Goal: Task Accomplishment & Management: Use online tool/utility

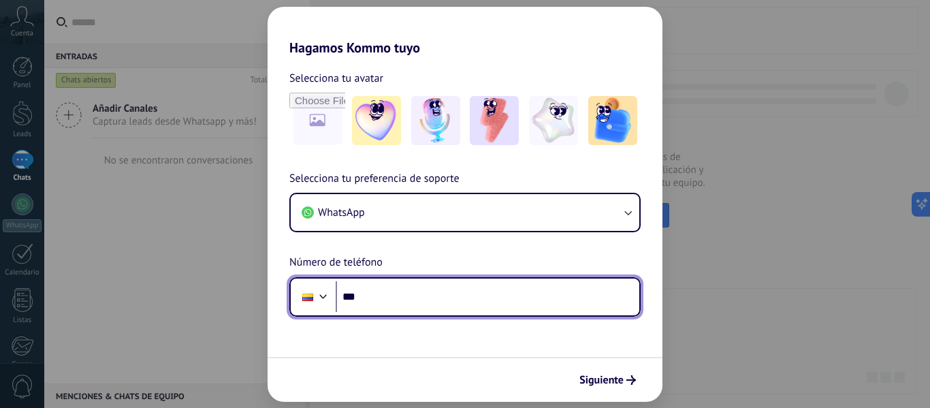
click at [376, 300] on input "***" at bounding box center [488, 296] width 304 height 31
type input "**********"
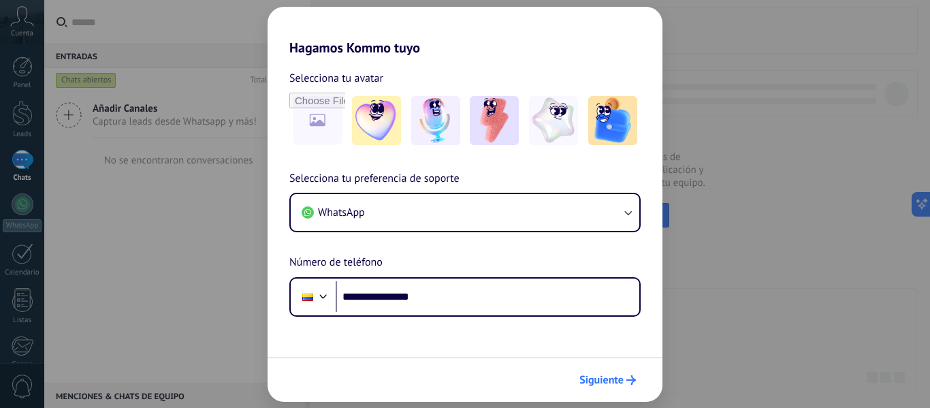
click at [618, 371] on button "Siguiente" at bounding box center [607, 379] width 69 height 23
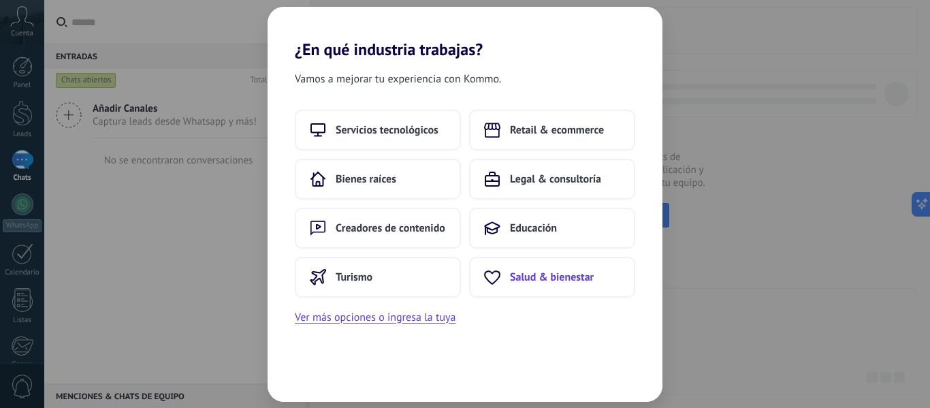
click at [552, 280] on span "Salud & bienestar" at bounding box center [552, 277] width 84 height 14
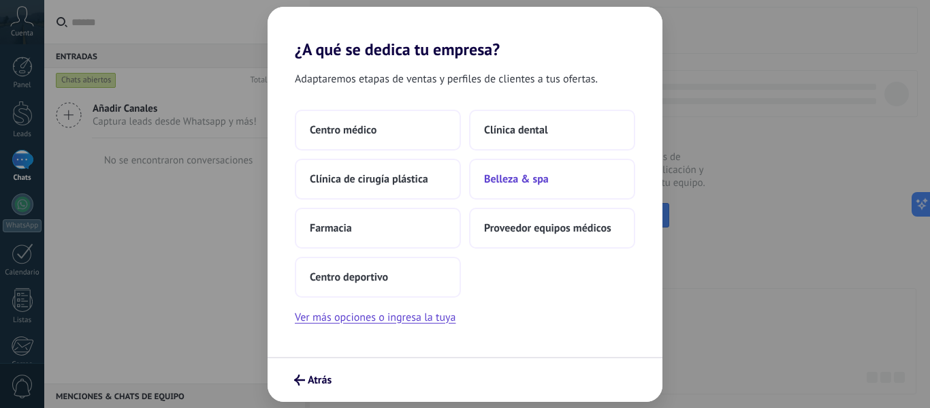
click at [510, 186] on button "Belleza & spa" at bounding box center [552, 179] width 166 height 41
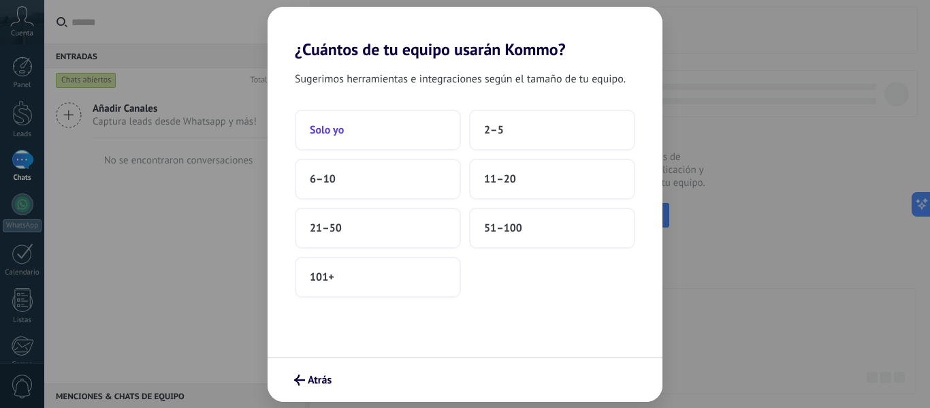
click at [355, 142] on button "Solo yo" at bounding box center [378, 130] width 166 height 41
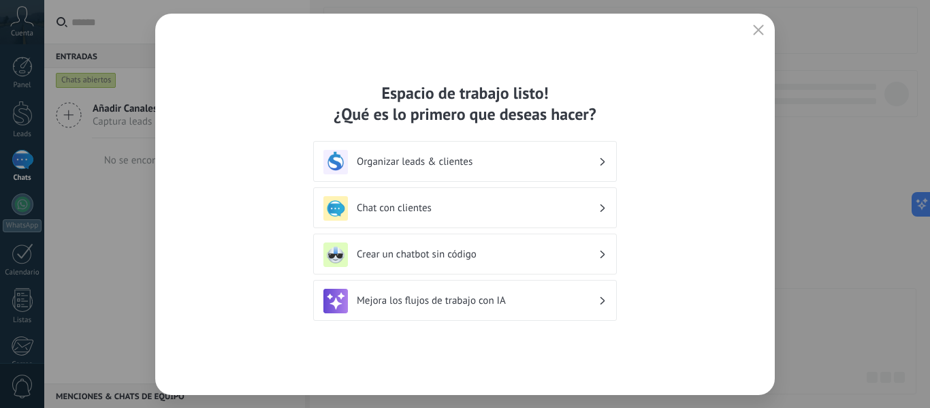
click at [447, 215] on div "Chat con clientes" at bounding box center [465, 208] width 283 height 25
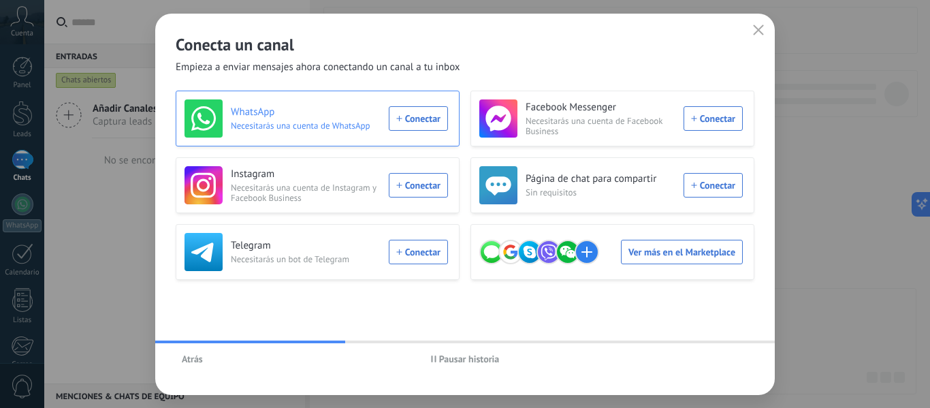
click at [409, 114] on div "WhatsApp Necesitarás una cuenta de WhatsApp Conectar" at bounding box center [317, 118] width 264 height 38
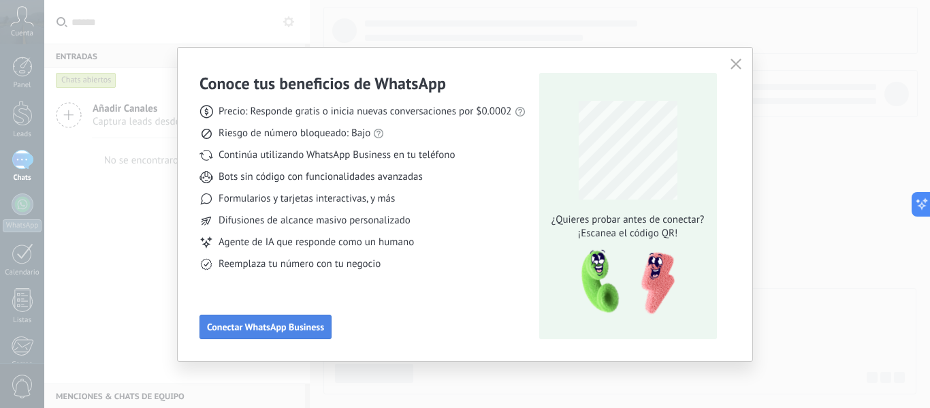
click at [277, 333] on button "Conectar WhatsApp Business" at bounding box center [266, 327] width 132 height 25
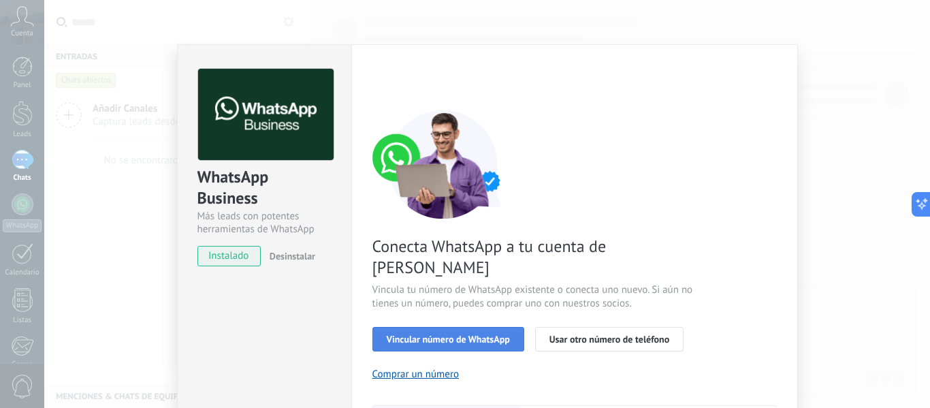
click at [493, 334] on span "Vincular número de WhatsApp" at bounding box center [448, 339] width 123 height 10
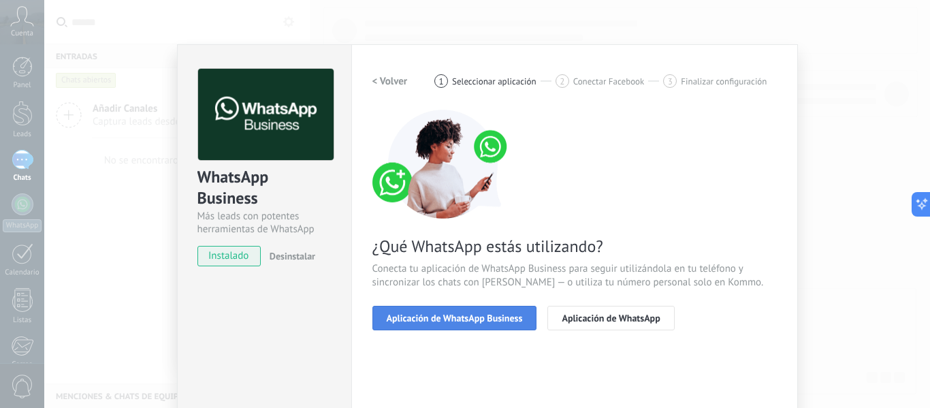
click at [463, 323] on span "Aplicación de WhatsApp Business" at bounding box center [455, 318] width 136 height 10
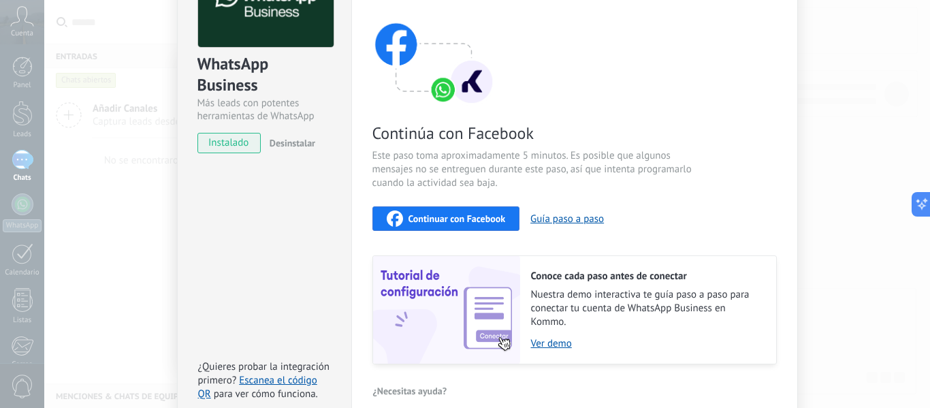
scroll to position [181, 0]
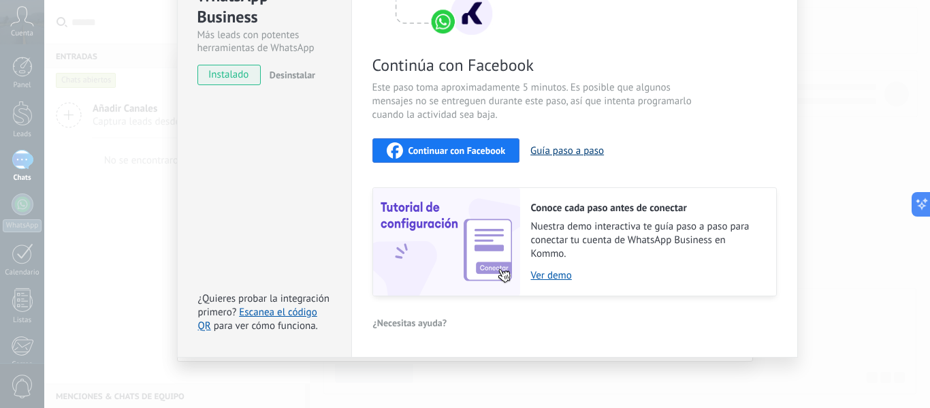
click at [561, 153] on button "Guía paso a paso" at bounding box center [568, 150] width 74 height 13
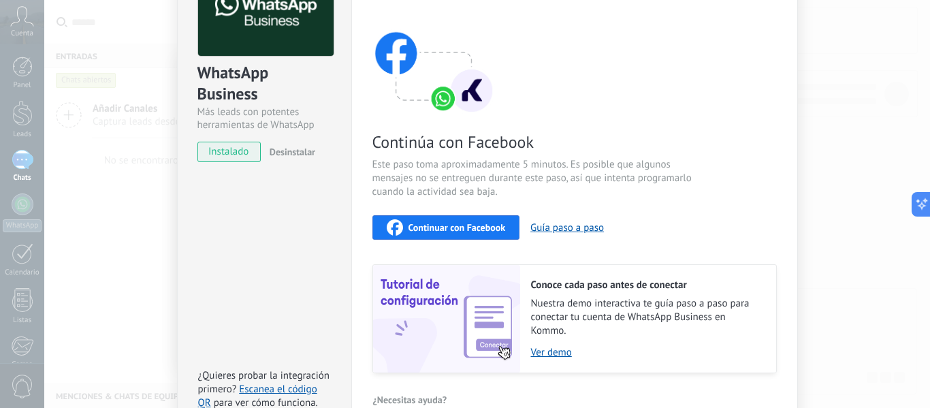
scroll to position [0, 0]
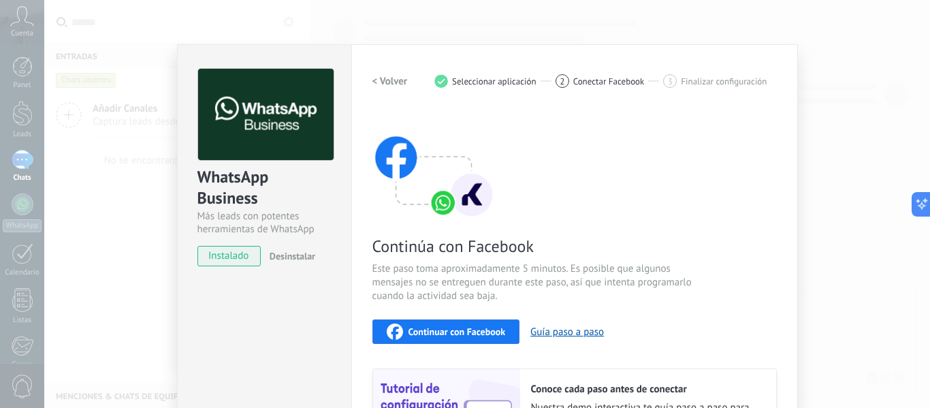
click at [453, 328] on span "Continuar con Facebook" at bounding box center [457, 332] width 97 height 10
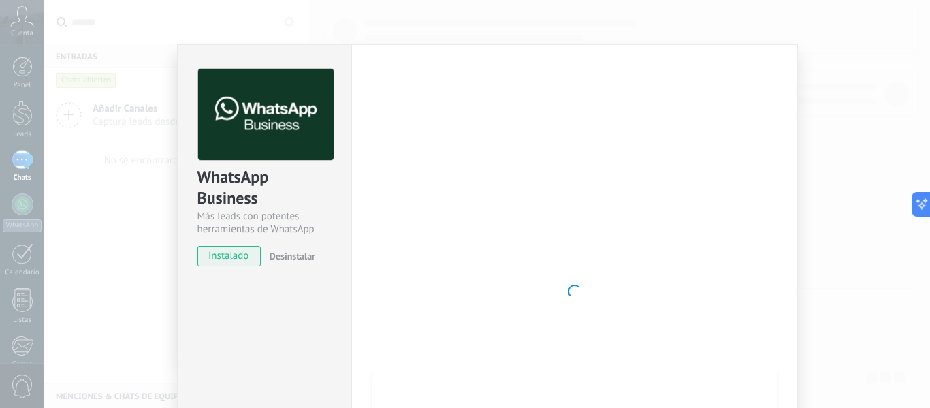
click at [234, 255] on span "instalado" at bounding box center [229, 256] width 62 height 20
click at [227, 259] on span "instalado" at bounding box center [229, 256] width 62 height 20
click at [253, 129] on img at bounding box center [266, 115] width 136 height 92
click at [223, 255] on span "instalado" at bounding box center [229, 256] width 62 height 20
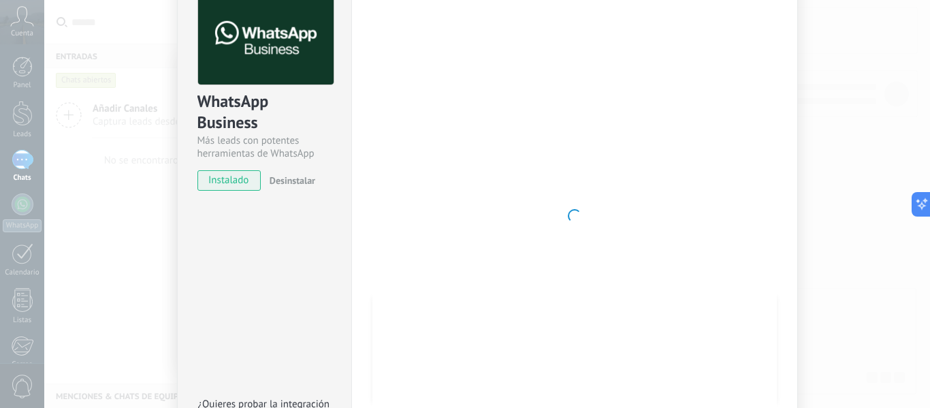
scroll to position [181, 0]
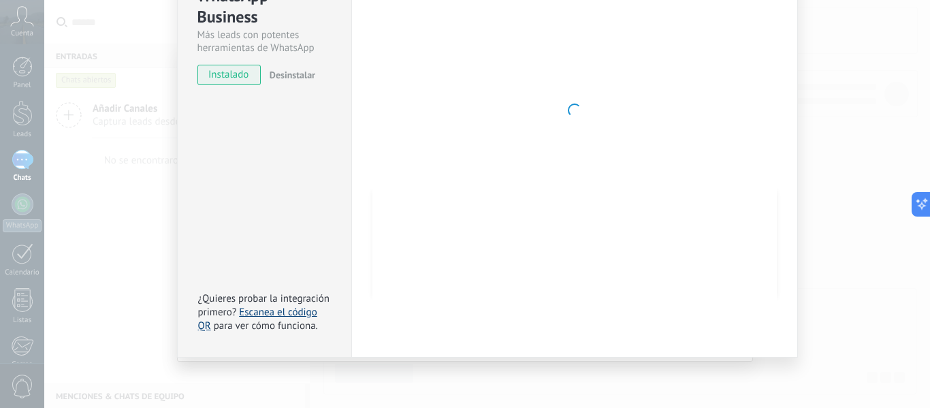
click at [259, 310] on link "Escanea el código QR" at bounding box center [257, 319] width 119 height 27
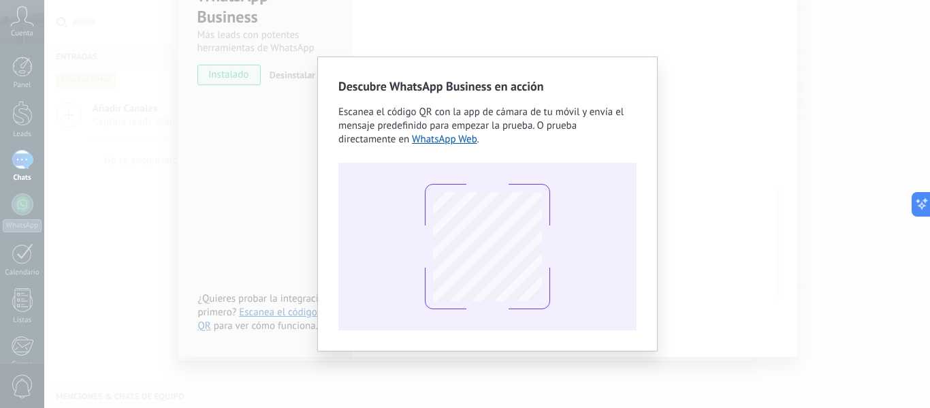
click at [428, 250] on div at bounding box center [487, 246] width 125 height 125
click at [740, 160] on div "Descubre WhatsApp Business en acción Escanea el código QR con la app [PERSON_NA…" at bounding box center [487, 204] width 886 height 408
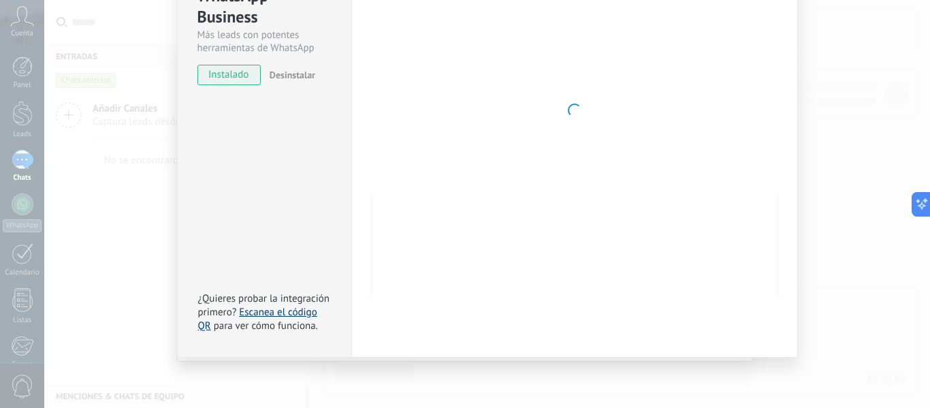
click at [279, 316] on link "Escanea el código QR" at bounding box center [257, 319] width 119 height 27
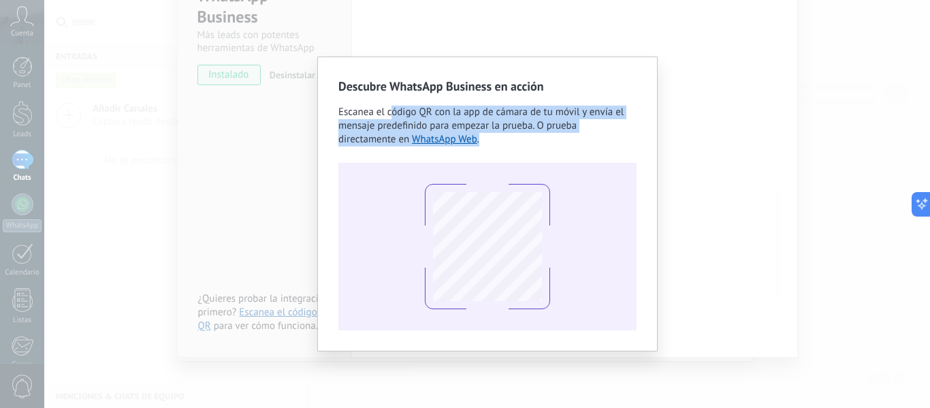
drag, startPoint x: 392, startPoint y: 116, endPoint x: 520, endPoint y: 140, distance: 129.7
click at [520, 140] on div "Escanea el código QR con la app [PERSON_NAME] de tu móvil y envía el mensaje pr…" at bounding box center [488, 126] width 298 height 41
click at [527, 151] on div "Descubre WhatsApp Business en acción Escanea el código QR con la app [PERSON_NA…" at bounding box center [488, 204] width 298 height 253
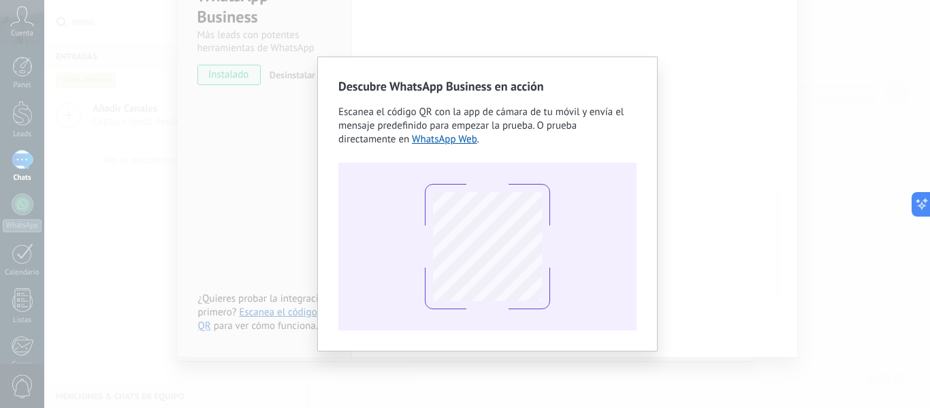
click at [759, 187] on div "Descubre WhatsApp Business en acción Escanea el código QR con la app [PERSON_NA…" at bounding box center [487, 204] width 886 height 408
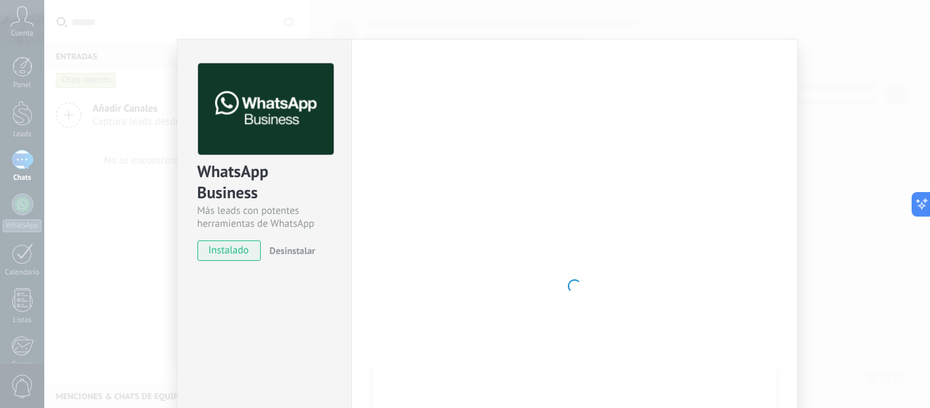
scroll to position [0, 0]
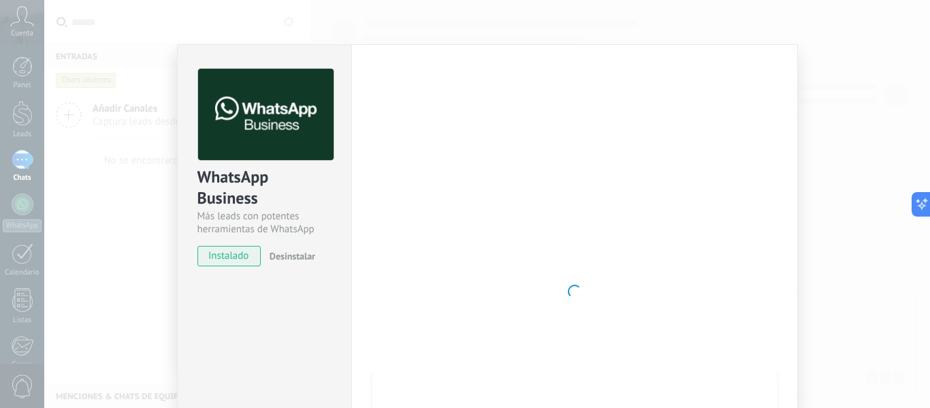
click at [258, 151] on img at bounding box center [266, 115] width 136 height 92
click at [259, 116] on img at bounding box center [266, 115] width 136 height 92
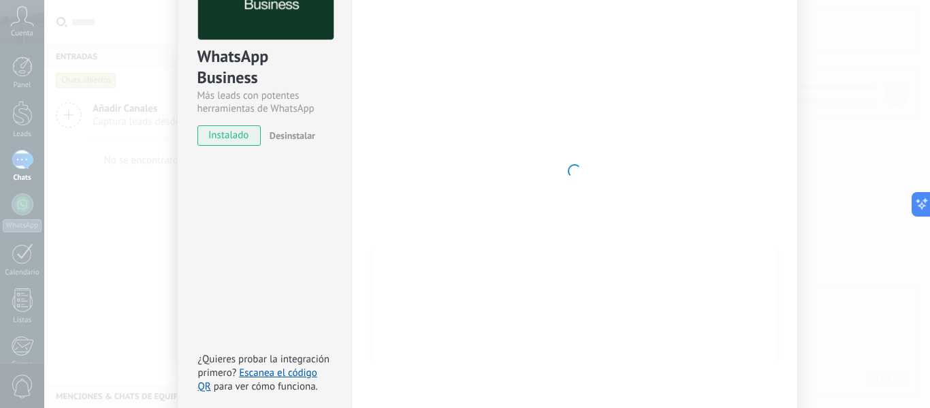
scroll to position [181, 0]
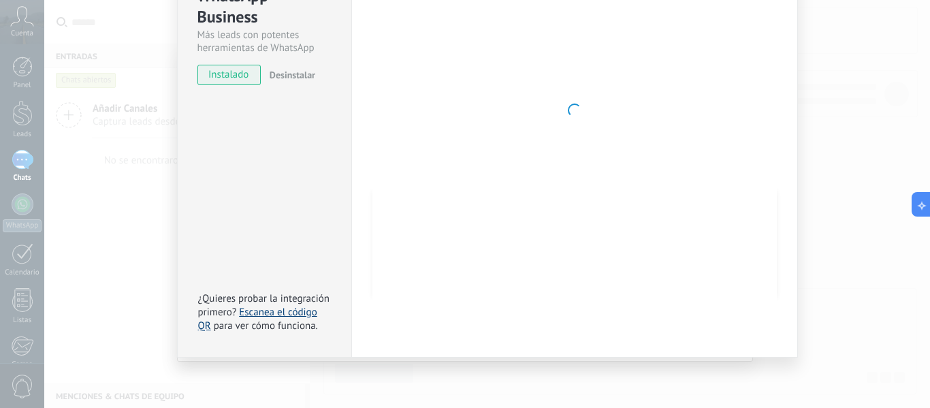
click at [262, 313] on link "Escanea el código QR" at bounding box center [257, 319] width 119 height 27
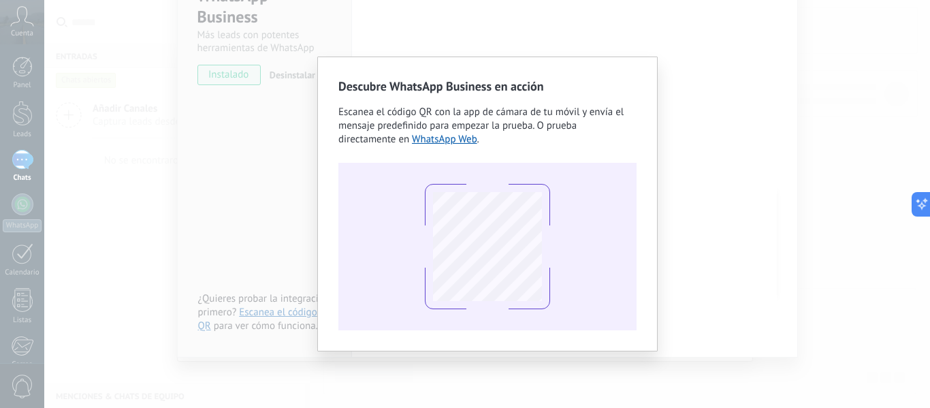
click at [689, 155] on div "Descubre WhatsApp Business en acción Escanea el código QR con la app [PERSON_NA…" at bounding box center [487, 204] width 886 height 408
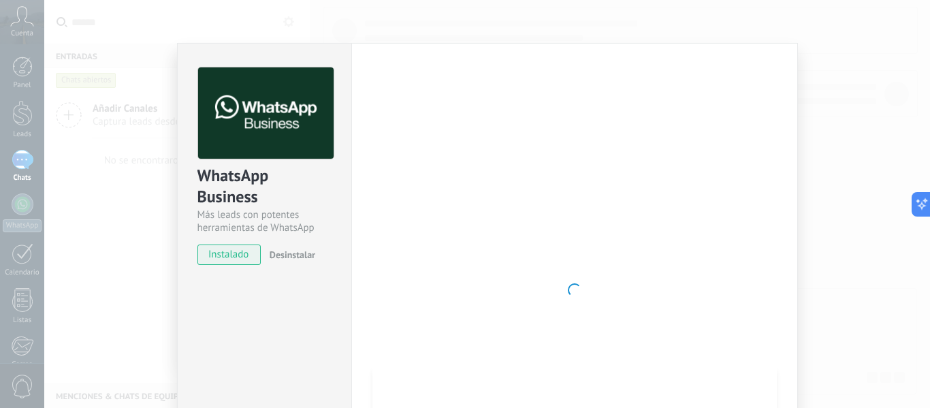
scroll to position [0, 0]
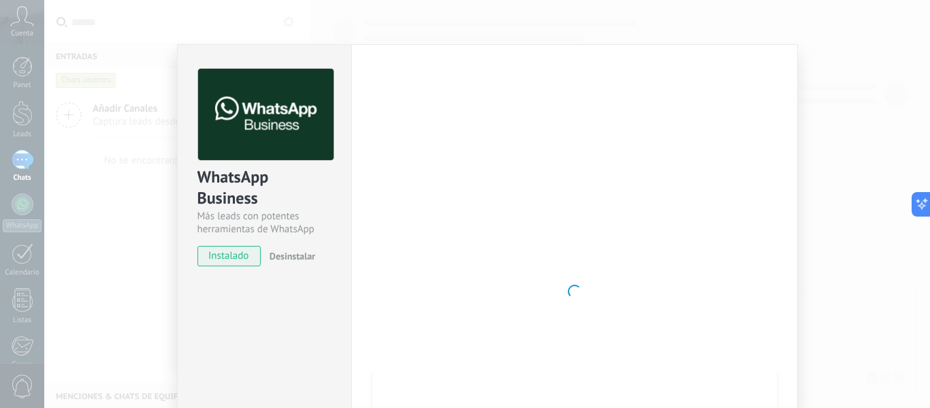
click at [898, 142] on div "WhatsApp Business Más leads con potentes herramientas de WhatsApp instalado Des…" at bounding box center [487, 204] width 886 height 408
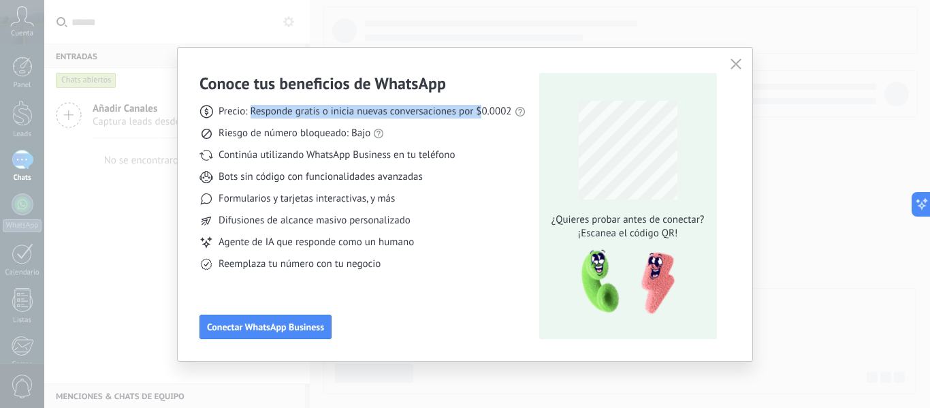
drag, startPoint x: 251, startPoint y: 109, endPoint x: 482, endPoint y: 116, distance: 231.7
click at [482, 116] on span "Precio: Responde gratis o inicia nuevas conversaciones por $0.0002" at bounding box center [366, 112] width 294 height 14
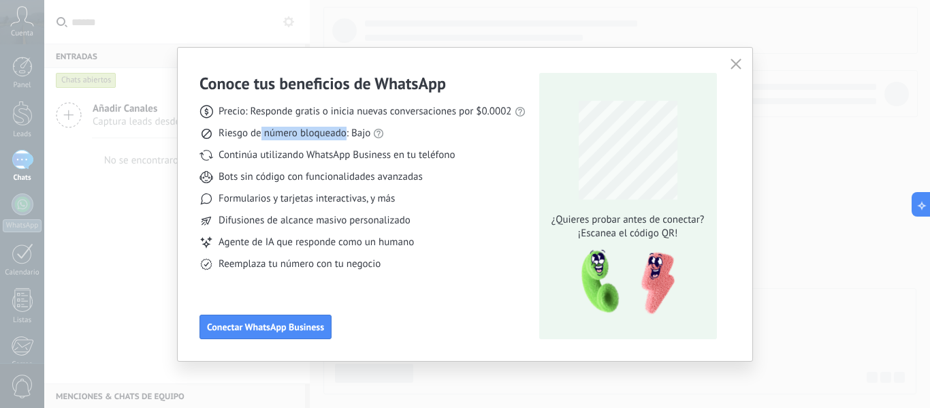
drag, startPoint x: 261, startPoint y: 136, endPoint x: 347, endPoint y: 142, distance: 86.1
click at [347, 142] on div "Precio: Responde gratis o inicia nuevas conversaciones por $0.0002 Riesgo de nú…" at bounding box center [363, 182] width 326 height 177
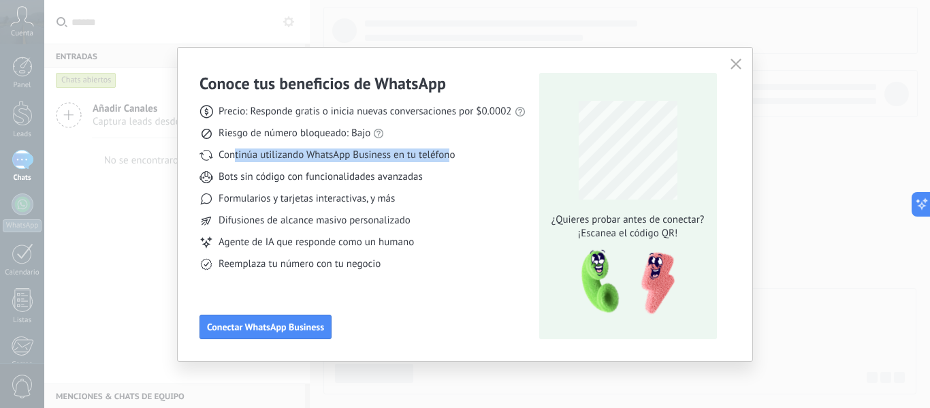
drag, startPoint x: 236, startPoint y: 153, endPoint x: 447, endPoint y: 159, distance: 211.9
click at [447, 159] on span "Continúa utilizando WhatsApp Business en tu teléfono" at bounding box center [337, 155] width 236 height 14
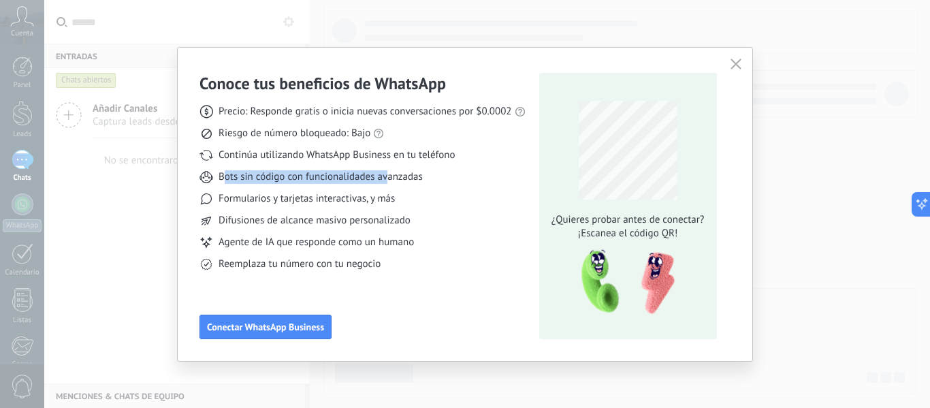
drag, startPoint x: 225, startPoint y: 172, endPoint x: 388, endPoint y: 176, distance: 162.8
click at [388, 176] on span "Bots sin código con funcionalidades avanzadas" at bounding box center [321, 177] width 204 height 14
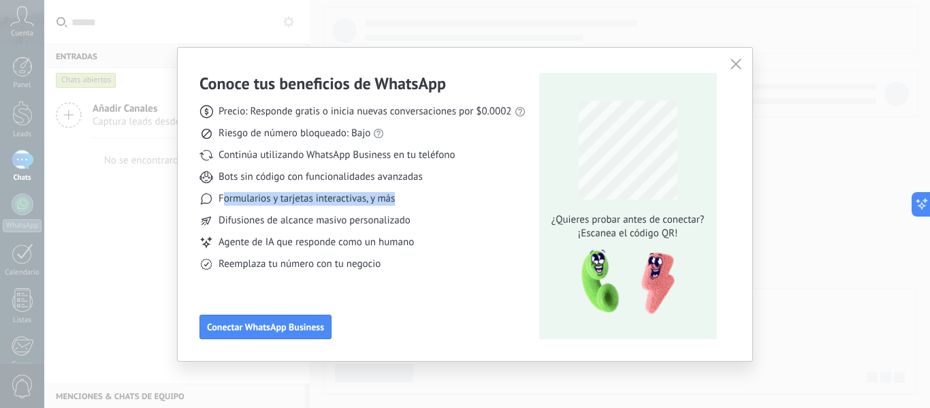
drag, startPoint x: 225, startPoint y: 203, endPoint x: 401, endPoint y: 200, distance: 176.4
click at [401, 200] on div "Formularios y tarjetas interactivas, y más" at bounding box center [363, 199] width 326 height 14
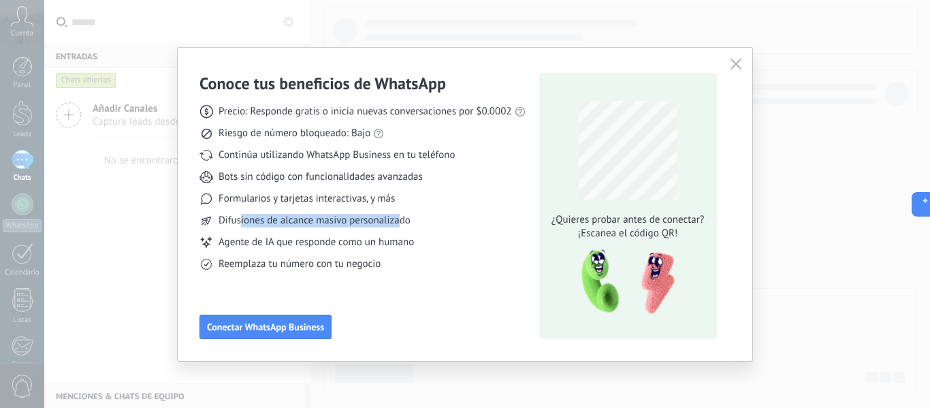
drag, startPoint x: 242, startPoint y: 224, endPoint x: 400, endPoint y: 223, distance: 158.7
click at [400, 223] on span "Difusiones de alcance masivo personalizado" at bounding box center [315, 221] width 192 height 14
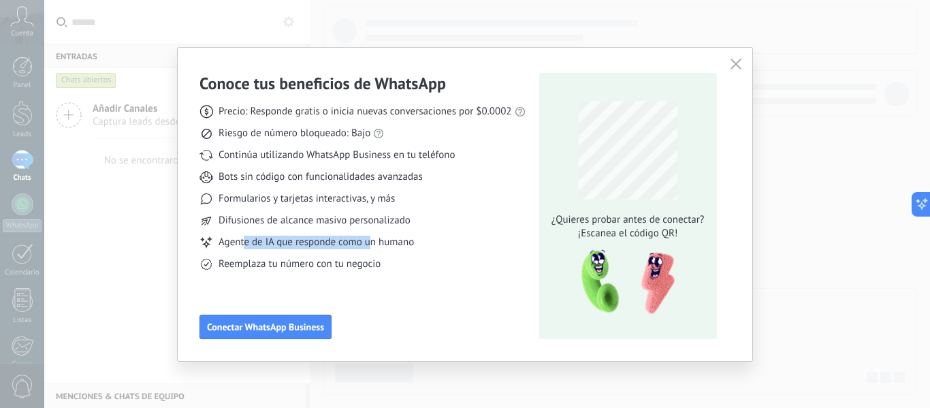
drag, startPoint x: 245, startPoint y: 246, endPoint x: 369, endPoint y: 239, distance: 124.8
click at [369, 239] on span "Agente de IA que responde como un humano" at bounding box center [316, 243] width 195 height 14
drag, startPoint x: 221, startPoint y: 264, endPoint x: 322, endPoint y: 262, distance: 100.8
click at [322, 262] on span "Reemplaza tu número con tu negocio" at bounding box center [300, 264] width 162 height 14
click at [274, 299] on div "Conoce tus beneficios de WhatsApp Precio: Responde gratis o inicia nuevas conve…" at bounding box center [363, 206] width 326 height 266
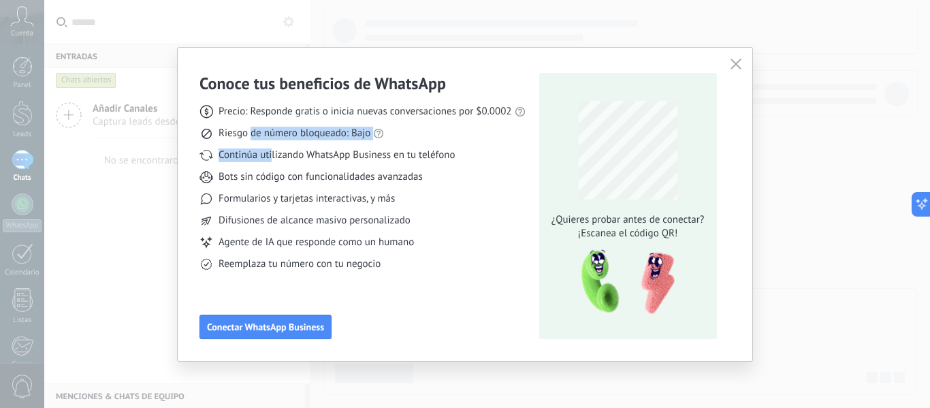
drag, startPoint x: 253, startPoint y: 130, endPoint x: 272, endPoint y: 147, distance: 25.6
click at [272, 147] on div "Precio: Responde gratis o inicia nuevas conversaciones por $0.0002 Riesgo de nú…" at bounding box center [363, 182] width 326 height 177
drag, startPoint x: 281, startPoint y: 154, endPoint x: 315, endPoint y: 160, distance: 33.9
click at [315, 160] on span "Continúa utilizando WhatsApp Business en tu teléfono" at bounding box center [337, 155] width 236 height 14
drag, startPoint x: 253, startPoint y: 174, endPoint x: 320, endPoint y: 180, distance: 67.7
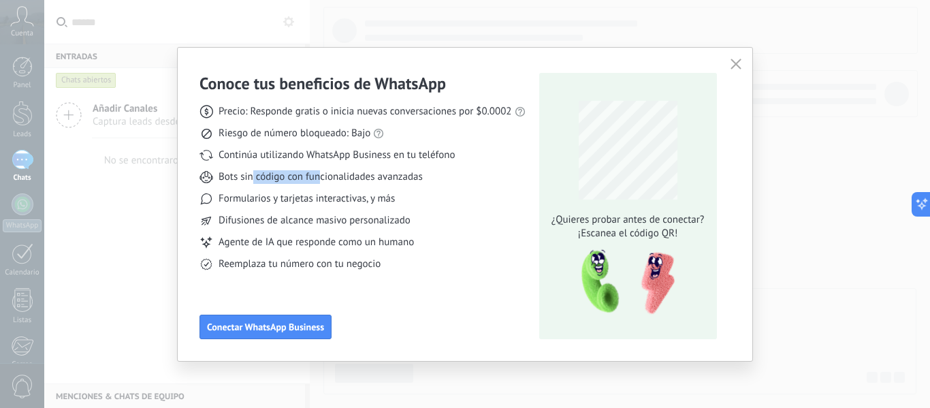
click at [320, 180] on span "Bots sin código con funcionalidades avanzadas" at bounding box center [321, 177] width 204 height 14
drag, startPoint x: 255, startPoint y: 196, endPoint x: 323, endPoint y: 196, distance: 68.1
click at [323, 196] on span "Formularios y tarjetas interactivas, y más" at bounding box center [307, 199] width 176 height 14
drag, startPoint x: 246, startPoint y: 219, endPoint x: 305, endPoint y: 221, distance: 59.3
click at [305, 221] on span "Difusiones de alcance masivo personalizado" at bounding box center [315, 221] width 192 height 14
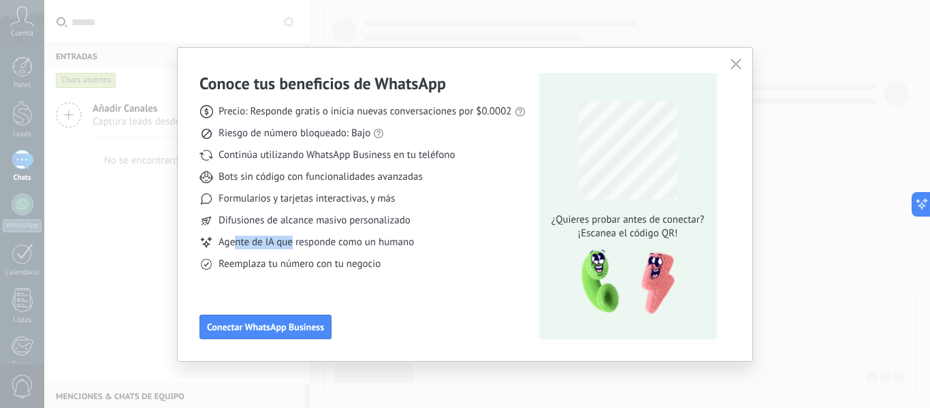
drag, startPoint x: 238, startPoint y: 241, endPoint x: 292, endPoint y: 242, distance: 54.5
click at [292, 242] on span "Agente de IA que responde como un humano" at bounding box center [316, 243] width 195 height 14
click at [242, 322] on span "Conectar WhatsApp Business" at bounding box center [265, 327] width 117 height 10
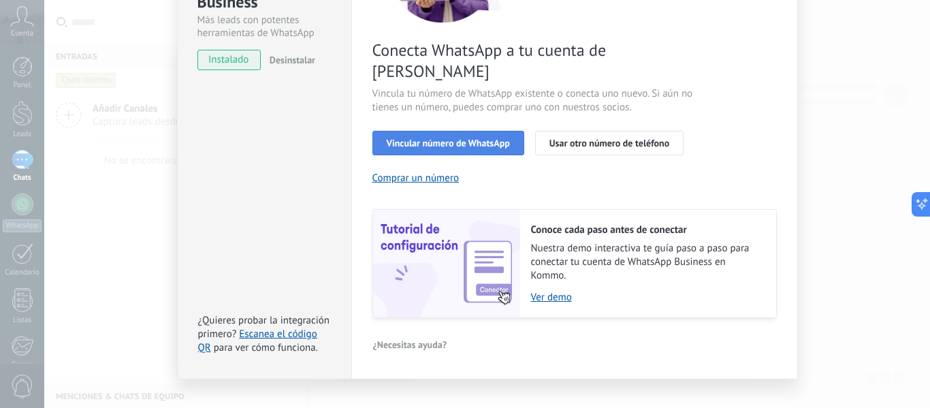
scroll to position [197, 0]
click at [441, 138] on span "Vincular número de WhatsApp" at bounding box center [448, 143] width 123 height 10
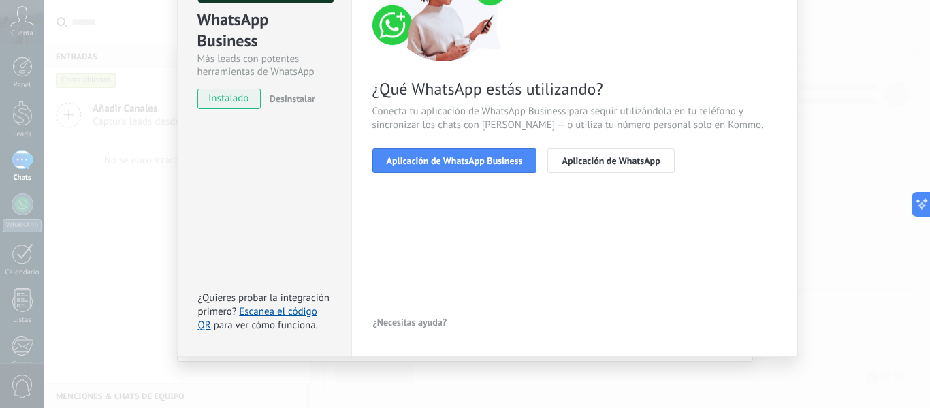
scroll to position [157, 0]
click at [460, 163] on span "Aplicación de WhatsApp Business" at bounding box center [455, 161] width 136 height 10
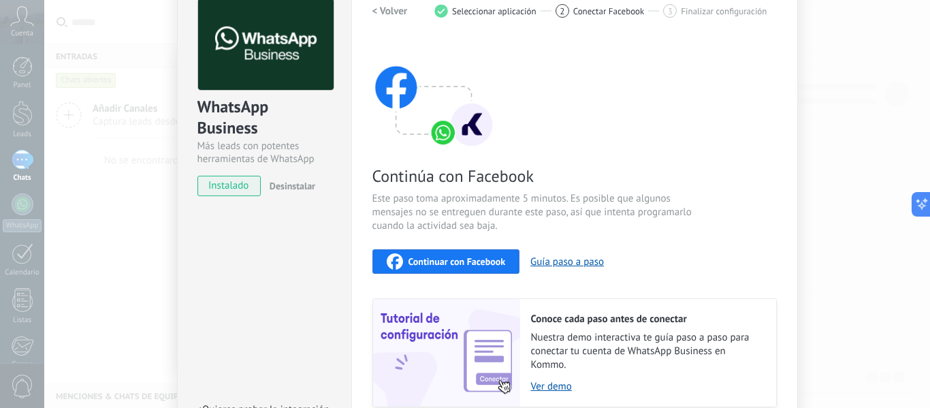
scroll to position [181, 0]
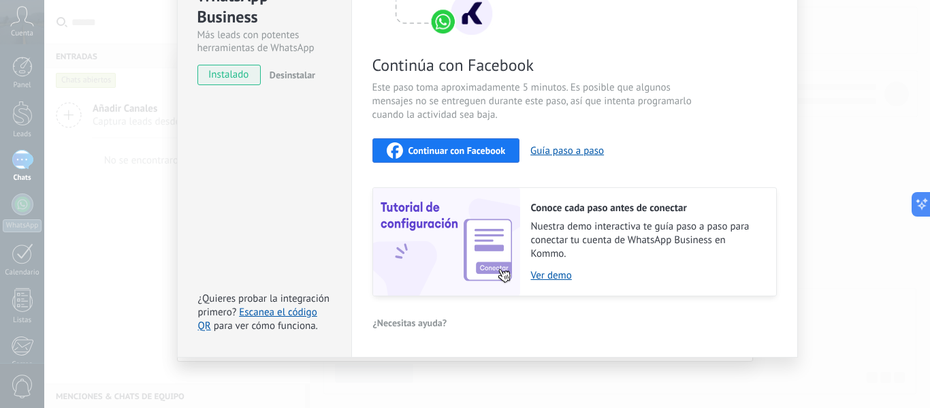
click at [465, 146] on span "Continuar con Facebook" at bounding box center [457, 151] width 97 height 10
click at [863, 159] on div "WhatsApp Business Más leads con potentes herramientas de WhatsApp instalado Des…" at bounding box center [487, 204] width 886 height 408
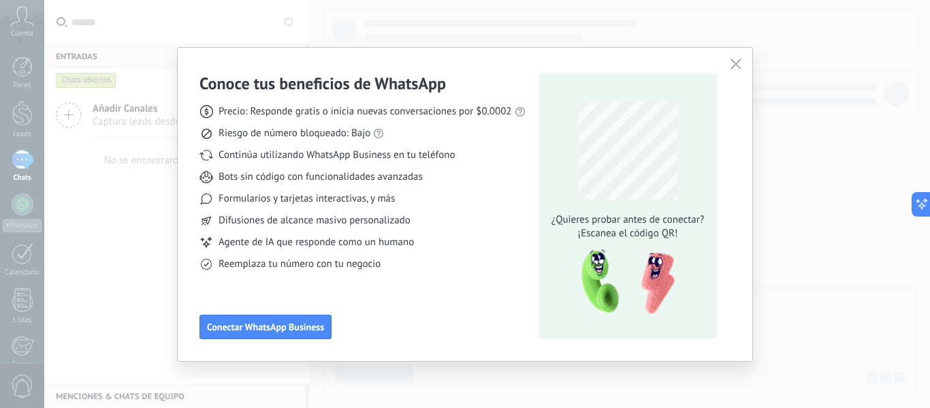
click at [67, 265] on div "Conoce tus beneficios de WhatsApp Precio: Responde gratis o inicia nuevas conve…" at bounding box center [465, 204] width 930 height 408
click at [182, 31] on div "Conoce tus beneficios de WhatsApp Precio: Responde gratis o inicia nuevas conve…" at bounding box center [465, 204] width 930 height 408
click at [741, 62] on icon "button" at bounding box center [736, 64] width 11 height 11
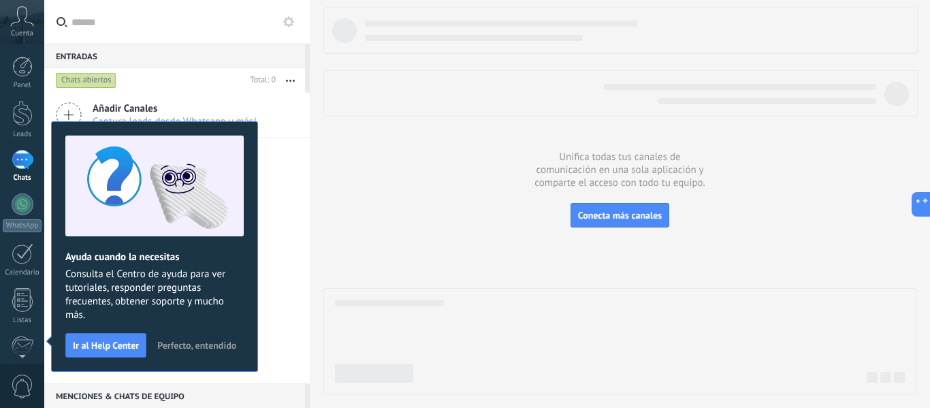
click at [271, 251] on div "Añadir Canales Captura leads desde Whatsapp y más! No se encontraron conversaci…" at bounding box center [177, 238] width 266 height 291
click at [185, 345] on span "Perfecto, entendido" at bounding box center [196, 346] width 79 height 10
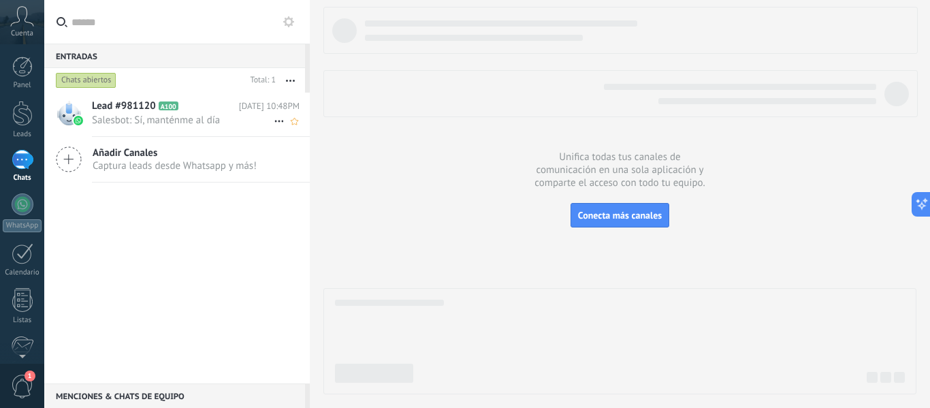
click at [138, 113] on div "Lead #981120 A100 [DATE] 10:48PM Salesbot: Sí, manténme al día" at bounding box center [201, 114] width 218 height 43
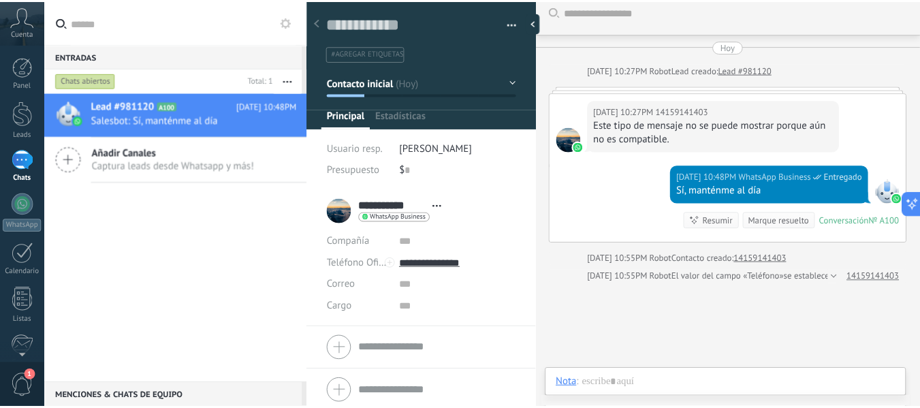
scroll to position [20, 0]
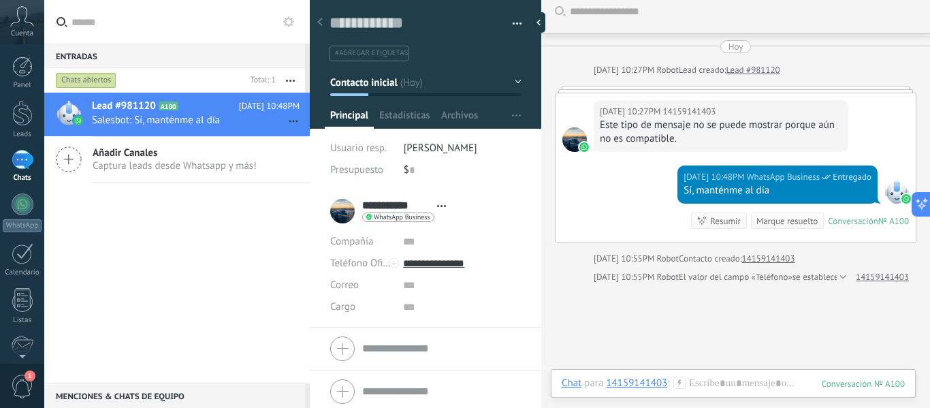
click at [205, 249] on div "Lead #981120 A100 [DATE] 10:48PM Salesbot: Sí, manténme al día Añadir Canales C…" at bounding box center [177, 238] width 266 height 291
click at [19, 27] on div "Cuenta" at bounding box center [22, 22] width 44 height 44
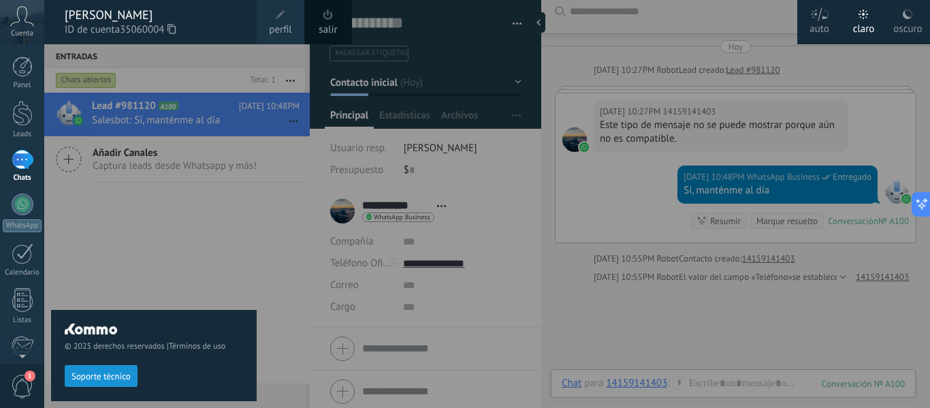
click at [151, 219] on div "© 2025 derechos reservados | Términos de uso Soporte técnico" at bounding box center [154, 226] width 206 height 364
click at [14, 72] on div at bounding box center [22, 67] width 20 height 20
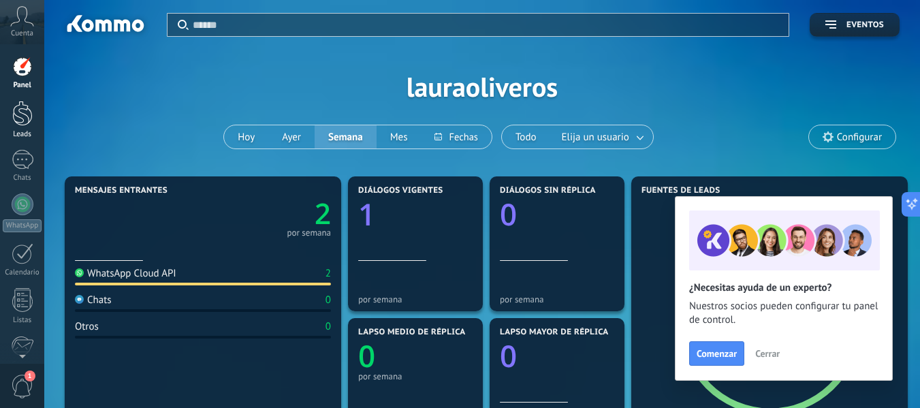
click at [21, 121] on div at bounding box center [22, 113] width 20 height 25
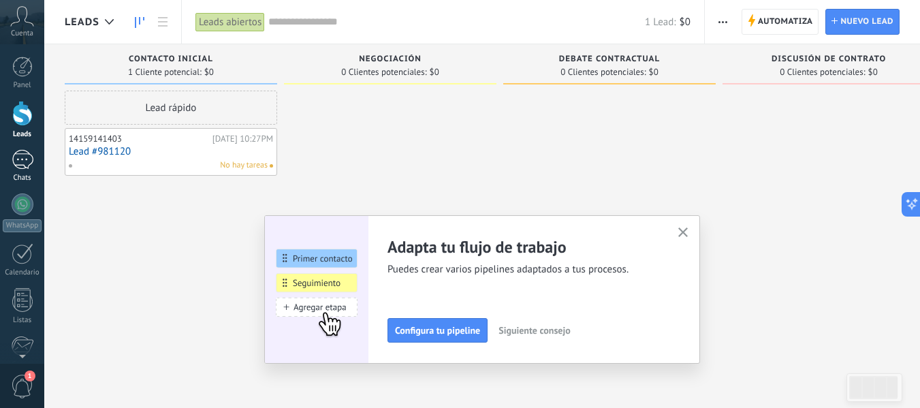
click at [22, 163] on div at bounding box center [23, 160] width 22 height 20
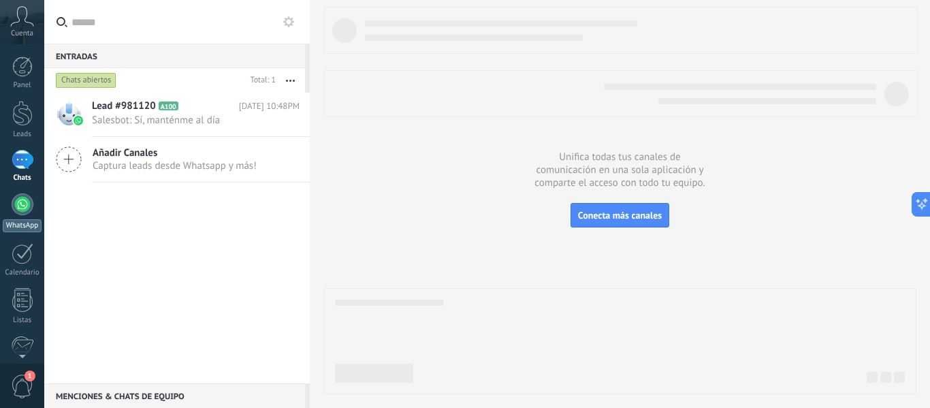
click at [25, 205] on div at bounding box center [23, 204] width 22 height 22
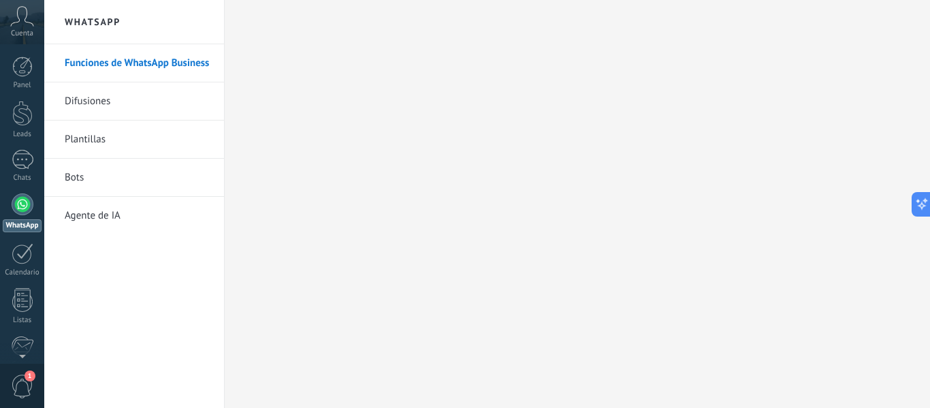
click at [20, 208] on div at bounding box center [23, 204] width 22 height 22
click at [97, 144] on link "Plantillas" at bounding box center [138, 140] width 146 height 38
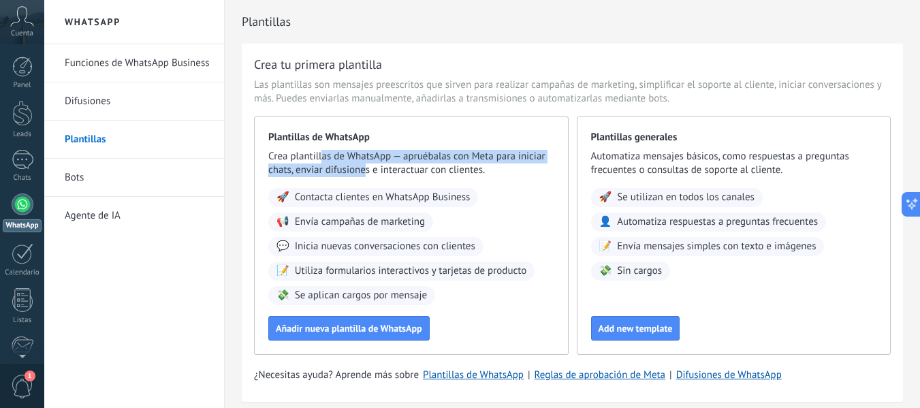
drag, startPoint x: 321, startPoint y: 154, endPoint x: 366, endPoint y: 171, distance: 48.1
click at [366, 171] on span "Crea plantillas de WhatsApp — apruébalas con Meta para iniciar chats, enviar di…" at bounding box center [411, 163] width 286 height 27
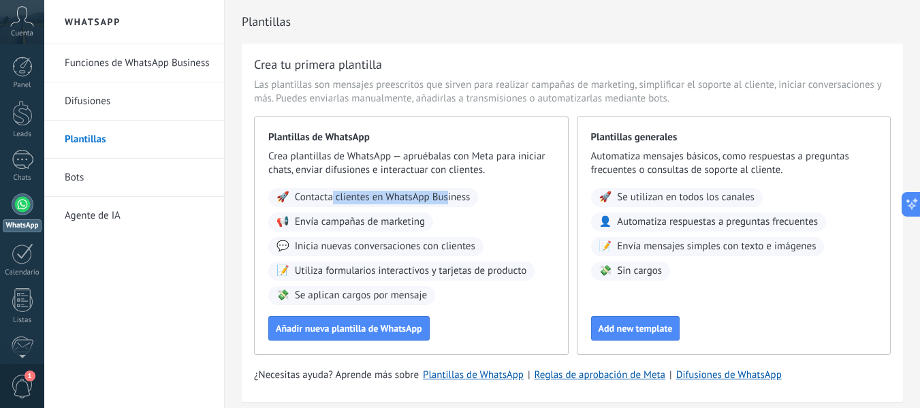
drag, startPoint x: 335, startPoint y: 200, endPoint x: 447, endPoint y: 203, distance: 112.4
click at [447, 203] on span "Contacta clientes en WhatsApp Business" at bounding box center [383, 198] width 176 height 14
drag, startPoint x: 316, startPoint y: 222, endPoint x: 411, endPoint y: 231, distance: 95.8
click at [411, 231] on div "📢 Envía campañas de marketing" at bounding box center [350, 222] width 165 height 19
drag, startPoint x: 307, startPoint y: 249, endPoint x: 420, endPoint y: 254, distance: 112.5
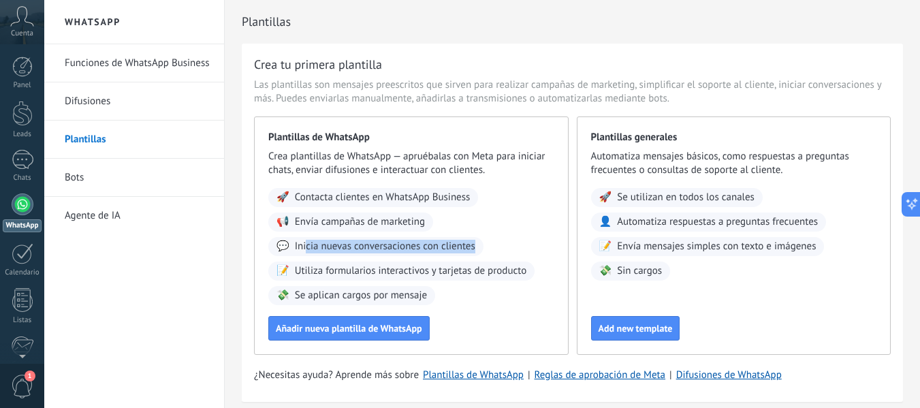
click at [420, 254] on div "💬 Inicia nuevas conversaciones con clientes" at bounding box center [375, 246] width 215 height 19
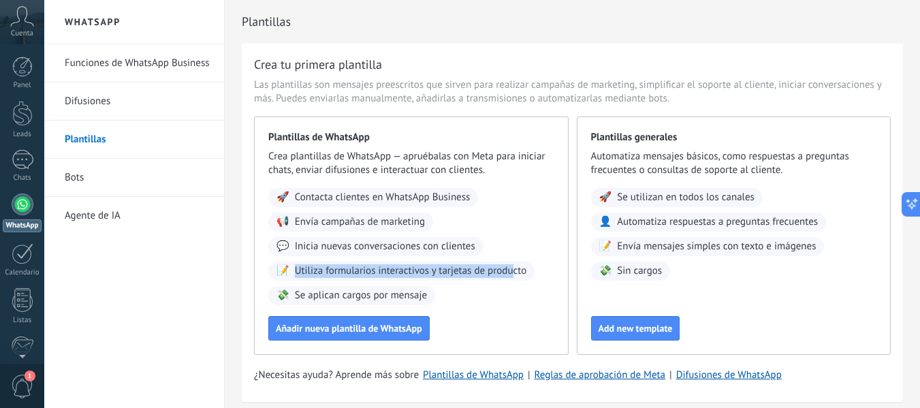
drag, startPoint x: 299, startPoint y: 273, endPoint x: 514, endPoint y: 276, distance: 215.2
click at [514, 276] on span "Utiliza formularios interactivos y tarjetas de producto" at bounding box center [411, 271] width 232 height 14
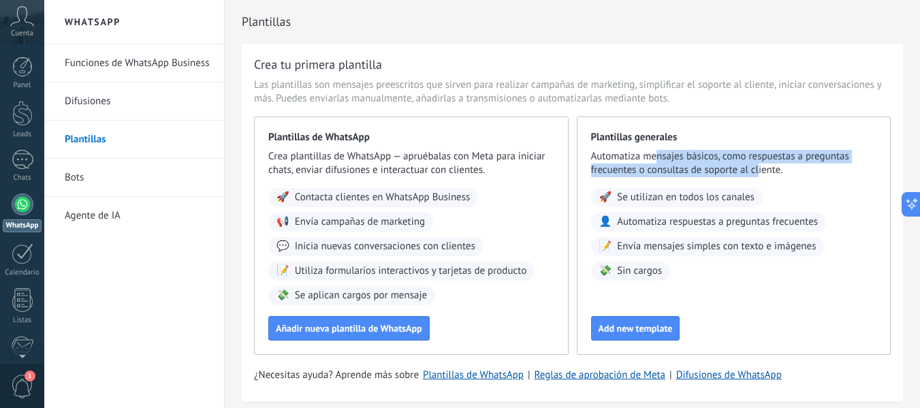
drag, startPoint x: 657, startPoint y: 155, endPoint x: 759, endPoint y: 166, distance: 102.7
click at [759, 166] on span "Automatiza mensajes básicos, como respuestas a preguntas frecuentes o consultas…" at bounding box center [734, 163] width 286 height 27
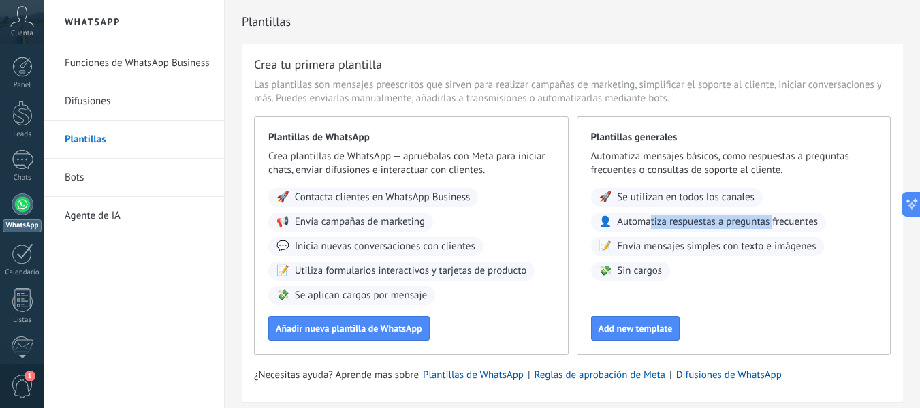
drag, startPoint x: 650, startPoint y: 219, endPoint x: 774, endPoint y: 223, distance: 124.0
click at [774, 223] on span "Automatiza respuestas a preguntas frecuentes" at bounding box center [717, 222] width 201 height 14
drag, startPoint x: 675, startPoint y: 242, endPoint x: 744, endPoint y: 247, distance: 69.0
click at [744, 247] on span "Envía mensajes simples con texto e imágenes" at bounding box center [716, 247] width 199 height 14
click at [625, 274] on span "Sin cargos" at bounding box center [639, 271] width 45 height 14
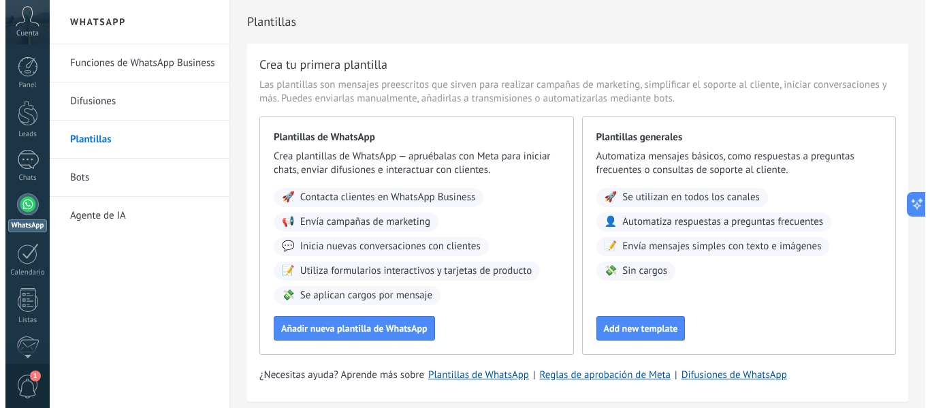
scroll to position [52, 0]
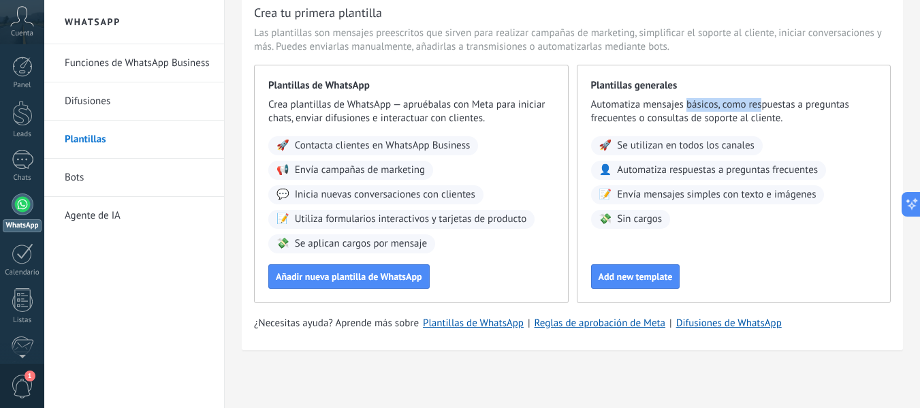
drag, startPoint x: 687, startPoint y: 102, endPoint x: 762, endPoint y: 108, distance: 75.2
click at [762, 108] on span "Automatiza mensajes básicos, como respuestas a preguntas frecuentes o consultas…" at bounding box center [734, 111] width 286 height 27
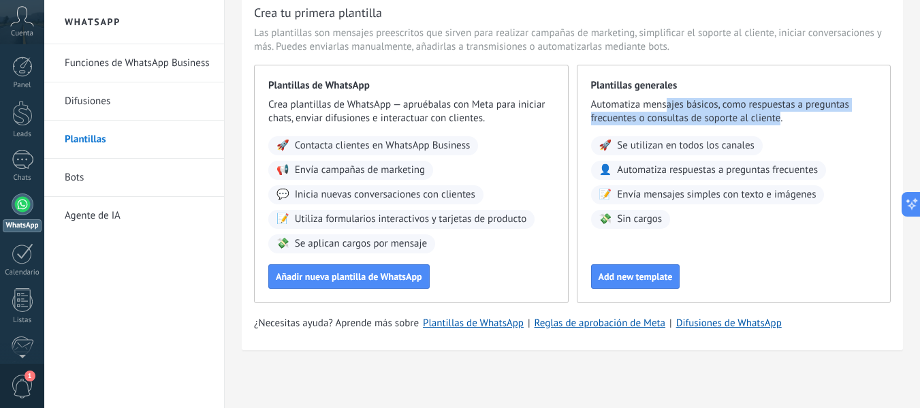
drag, startPoint x: 667, startPoint y: 109, endPoint x: 781, endPoint y: 124, distance: 114.7
click at [781, 124] on span "Automatiza mensajes básicos, como respuestas a preguntas frecuentes o consultas…" at bounding box center [734, 111] width 286 height 27
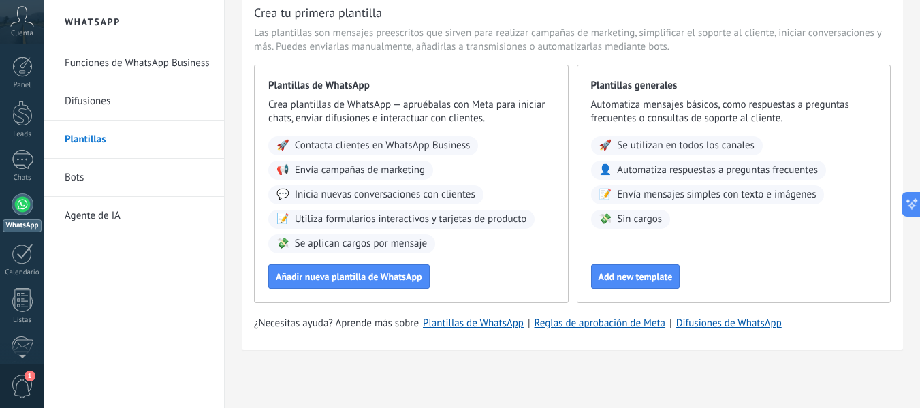
click at [791, 132] on div "Plantillas generales Automatiza mensajes básicos, como respuestas a preguntas f…" at bounding box center [734, 184] width 315 height 238
click at [369, 285] on button "Añadir nueva plantilla de WhatsApp" at bounding box center [348, 276] width 161 height 25
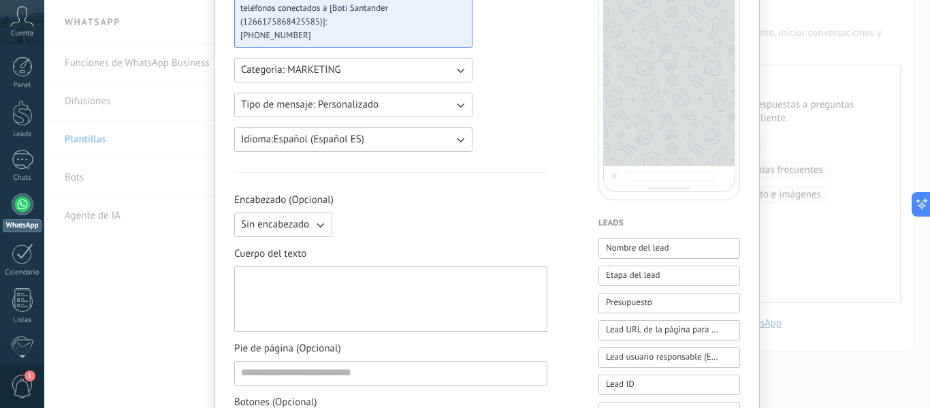
scroll to position [204, 0]
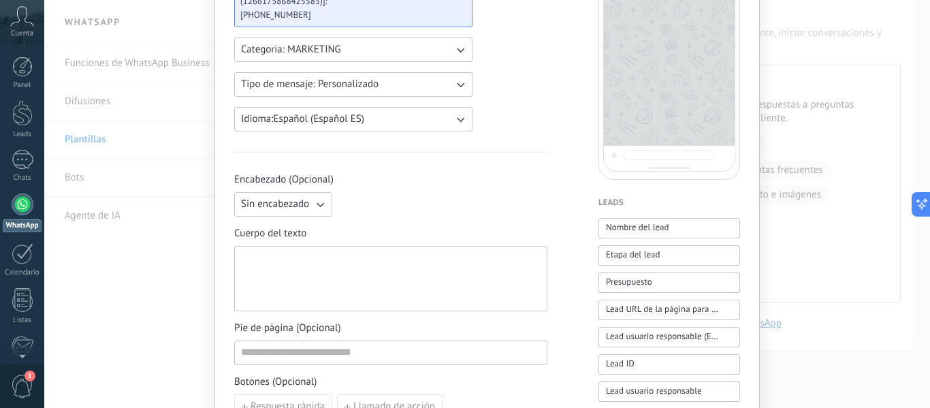
click at [207, 271] on div "Nueva plantilla Cancelar Guardar borrador Enviar a revisión Boti Santander [GEO…" at bounding box center [487, 204] width 886 height 408
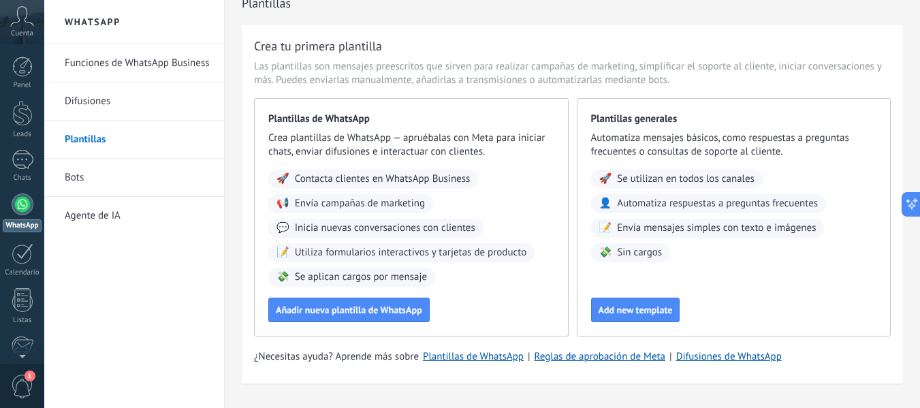
scroll to position [0, 0]
